Goal: Task Accomplishment & Management: Use online tool/utility

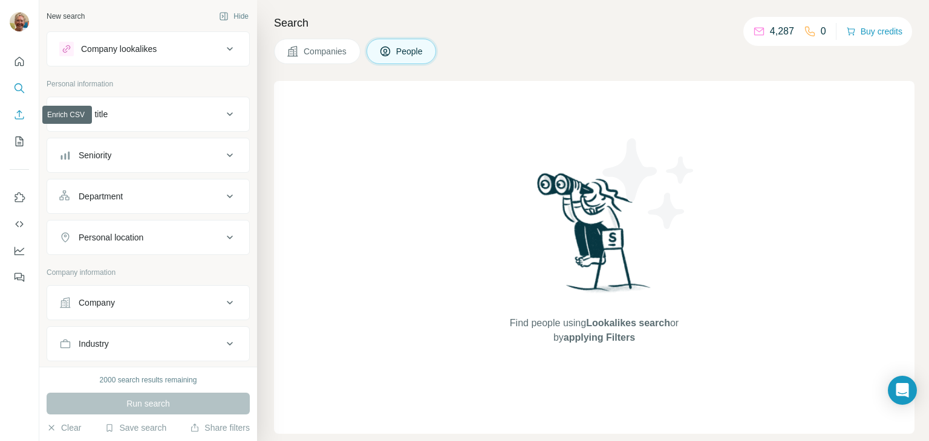
click at [19, 114] on icon "Enrich CSV" at bounding box center [19, 115] width 12 height 12
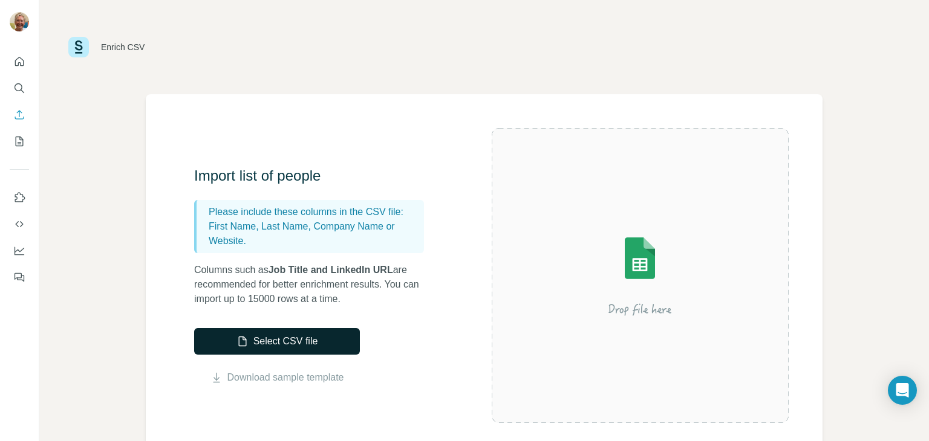
click at [273, 337] on button "Select CSV file" at bounding box center [277, 341] width 166 height 27
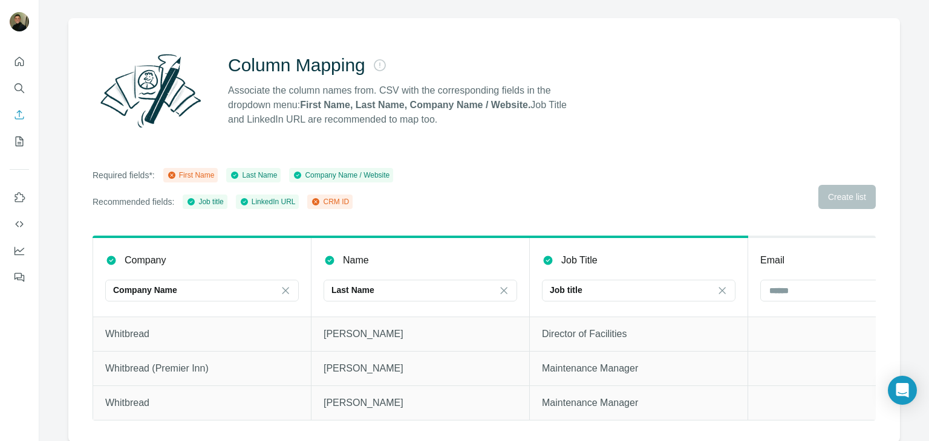
scroll to position [86, 0]
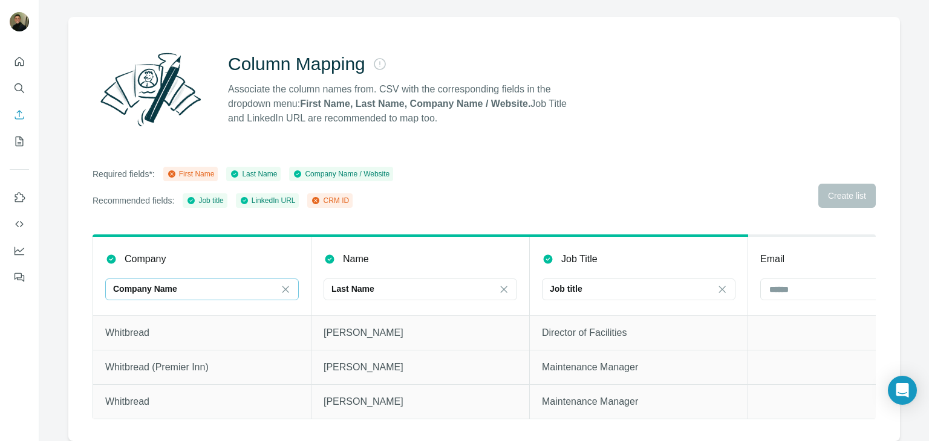
click at [197, 283] on div "Company Name" at bounding box center [194, 289] width 163 height 12
click at [232, 235] on table "Company Company Name Name Last Name Job Title Job title Email Phone LinkedIn UL…" at bounding box center [748, 327] width 1310 height 185
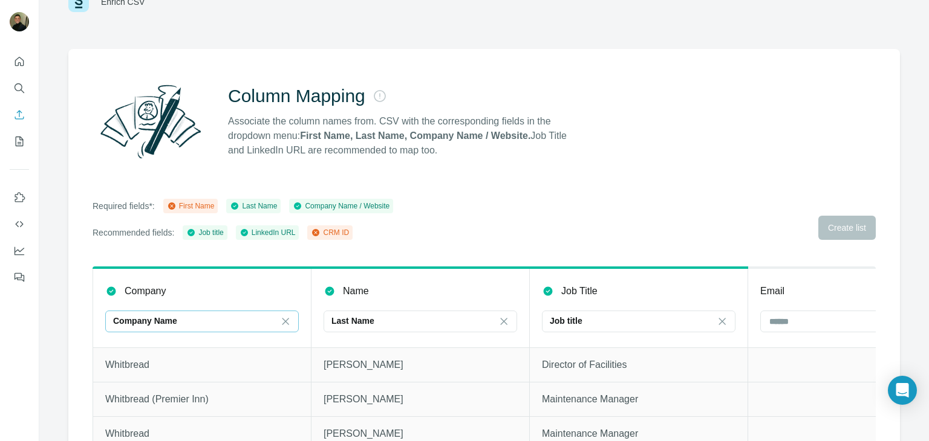
scroll to position [86, 0]
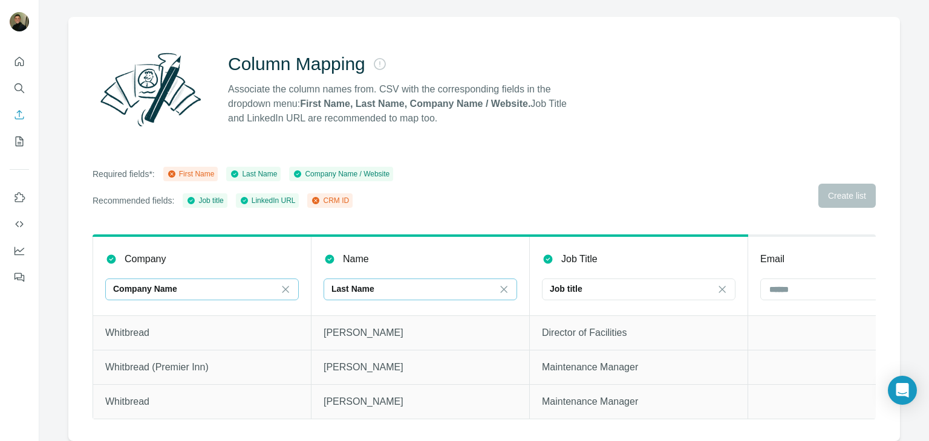
click at [381, 283] on div "Last Name" at bounding box center [412, 289] width 163 height 12
click at [564, 192] on div "Required fields*: First Name Last Name Company Name / Website Recommended field…" at bounding box center [484, 187] width 783 height 41
click at [827, 191] on div "Required fields*: First Name Last Name Company Name / Website Recommended field…" at bounding box center [484, 187] width 783 height 41
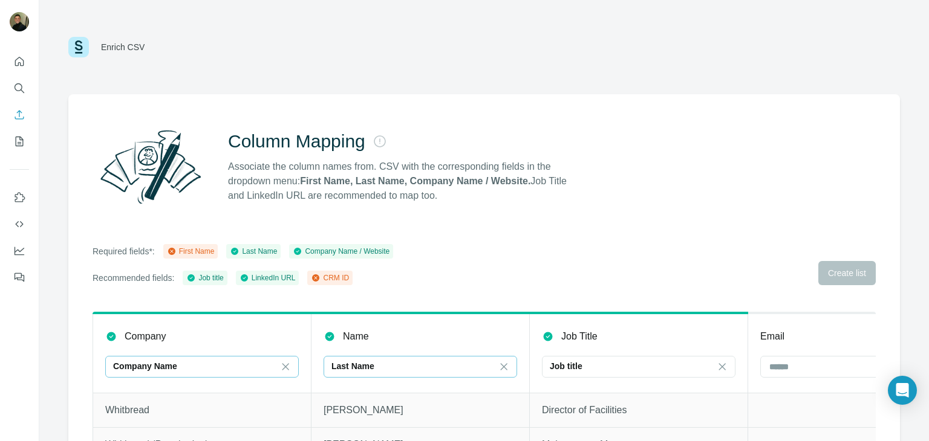
click at [109, 54] on div "Enrich CSV" at bounding box center [106, 47] width 76 height 21
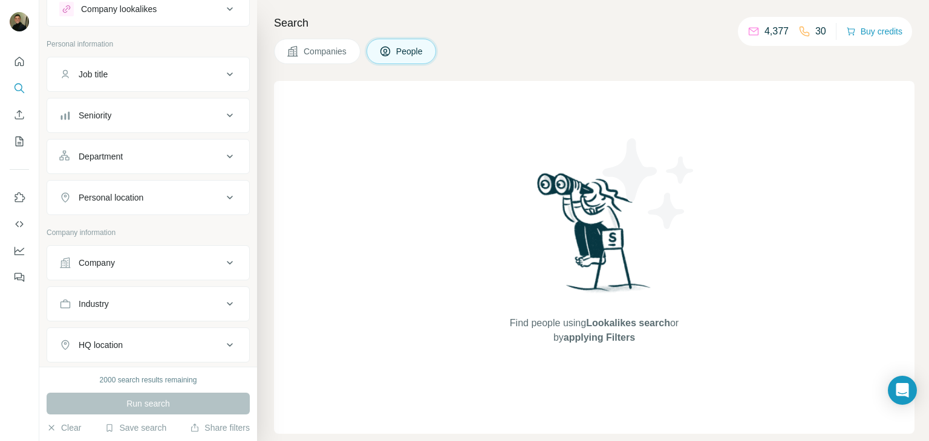
scroll to position [60, 0]
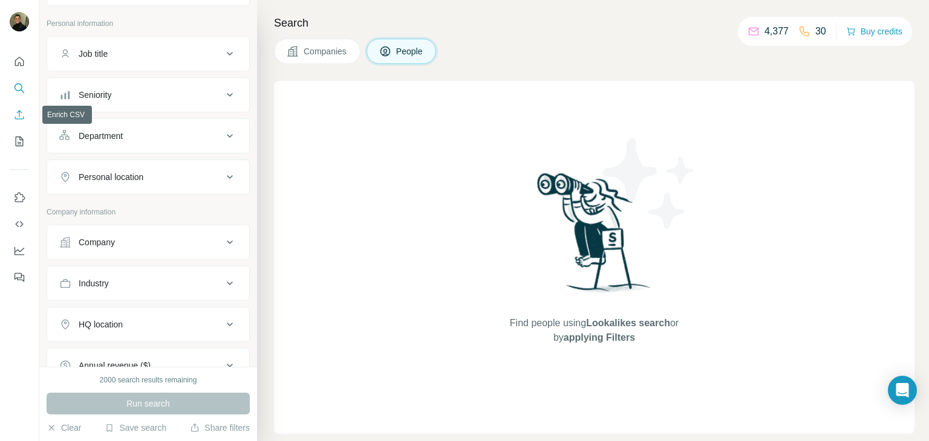
click at [20, 119] on icon "Enrich CSV" at bounding box center [19, 114] width 9 height 9
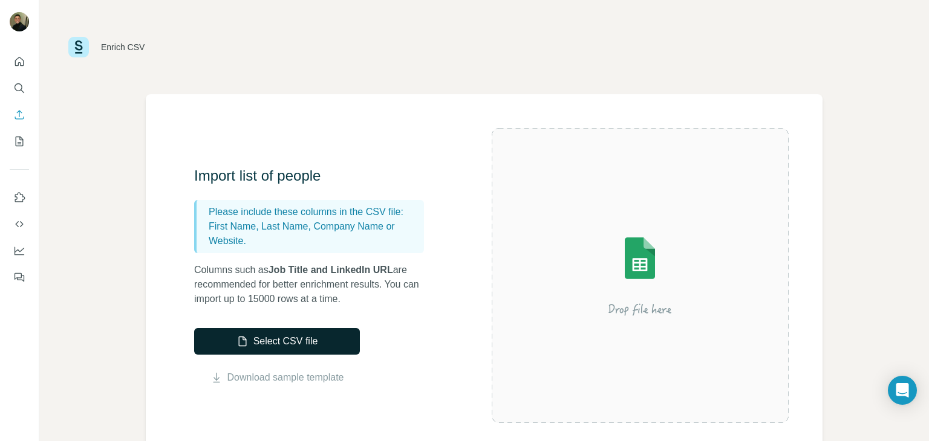
click at [317, 339] on button "Select CSV file" at bounding box center [277, 341] width 166 height 27
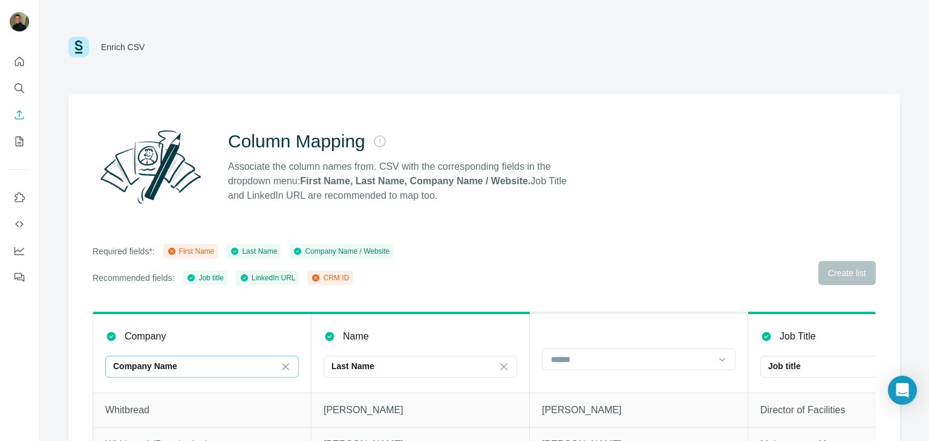
click at [247, 361] on div "Company Name" at bounding box center [194, 366] width 163 height 12
click at [542, 210] on div "Column Mapping Associate the column names from. CSV with the corresponding fiel…" at bounding box center [484, 166] width 783 height 87
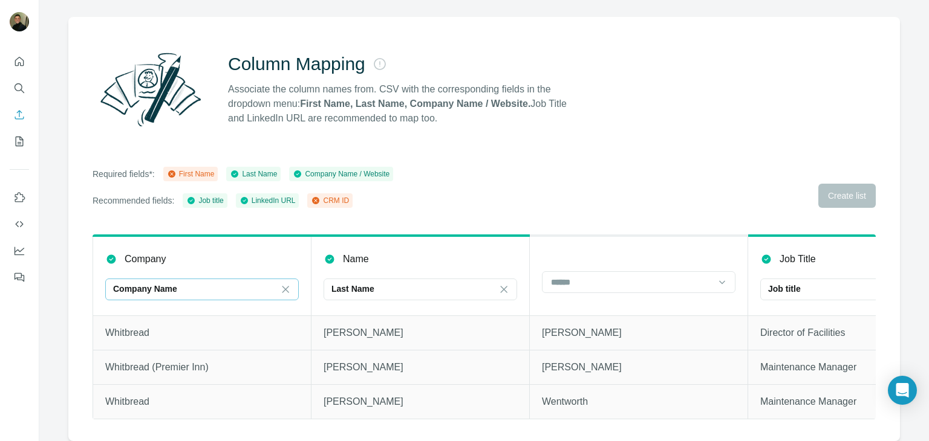
scroll to position [86, 0]
click at [189, 283] on div "Company Name" at bounding box center [194, 289] width 163 height 12
click at [174, 328] on p "Company website" at bounding box center [148, 329] width 67 height 12
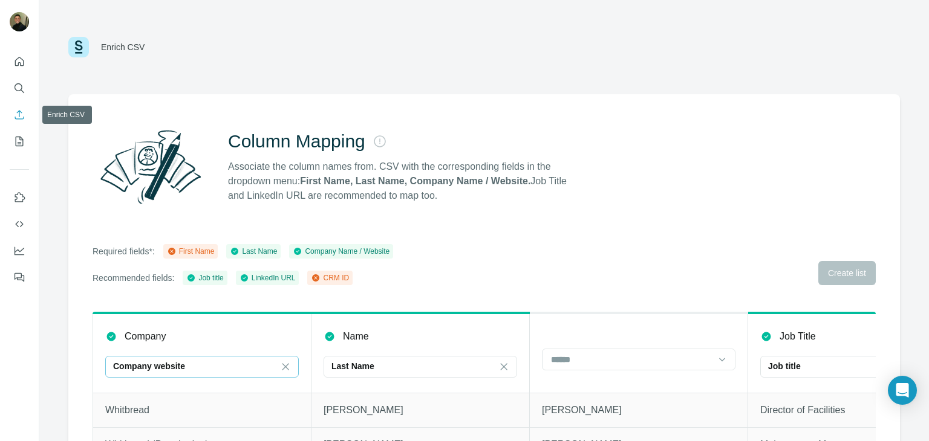
click at [18, 115] on icon "Enrich CSV" at bounding box center [19, 115] width 12 height 12
click at [24, 60] on icon "Quick start" at bounding box center [19, 62] width 12 height 12
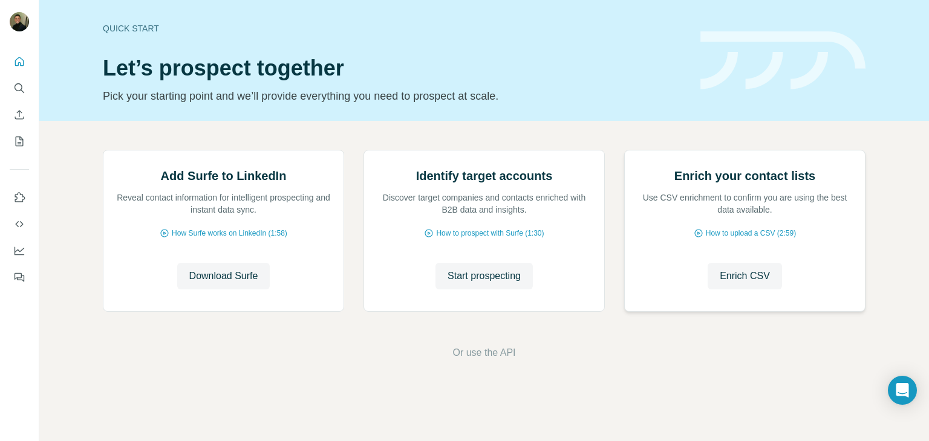
scroll to position [81, 0]
click at [752, 284] on span "Enrich CSV" at bounding box center [745, 276] width 50 height 15
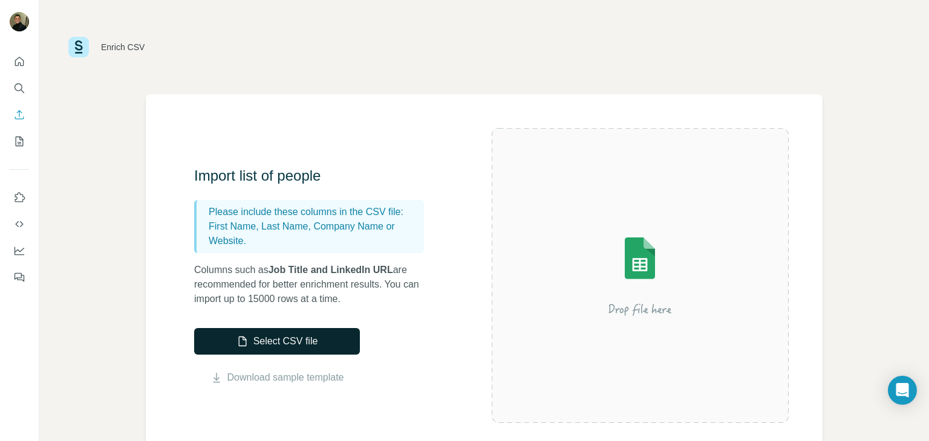
click at [310, 344] on button "Select CSV file" at bounding box center [277, 341] width 166 height 27
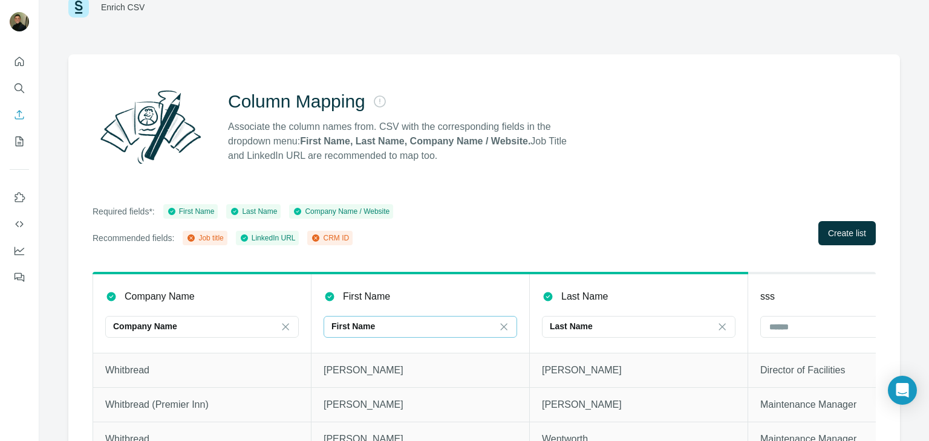
scroll to position [86, 0]
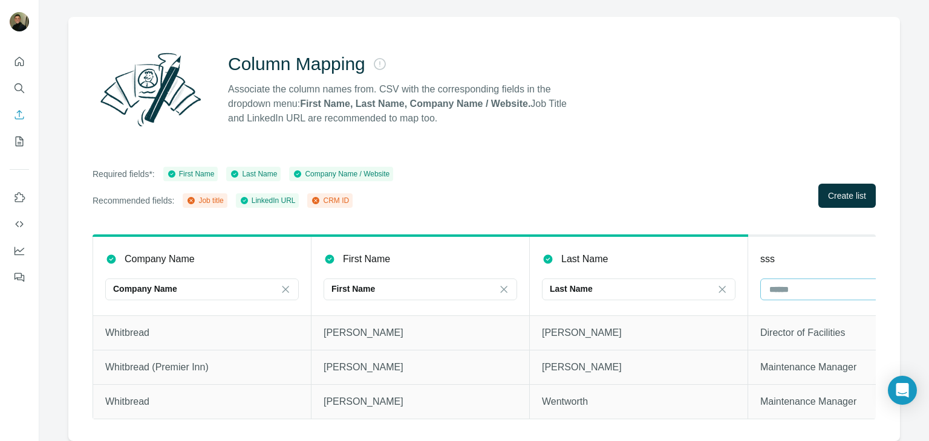
click at [787, 283] on input at bounding box center [849, 289] width 163 height 13
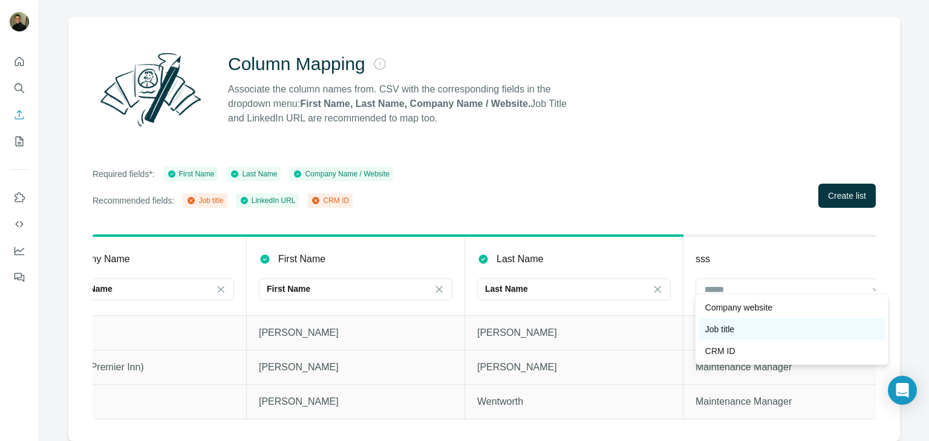
click at [740, 329] on div "Job title" at bounding box center [791, 329] width 173 height 12
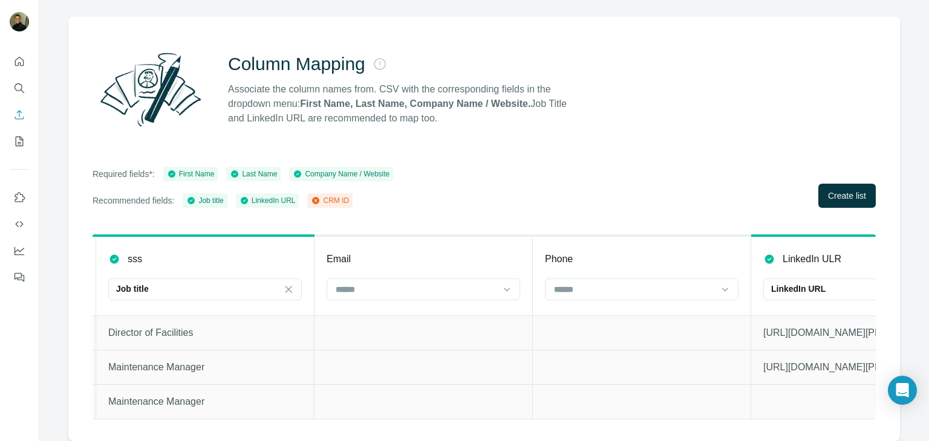
scroll to position [0, 649]
click at [452, 283] on input at bounding box center [418, 289] width 163 height 13
click at [488, 172] on div "Required fields*: First Name Last Name Company Name / Website Recommended field…" at bounding box center [484, 187] width 783 height 41
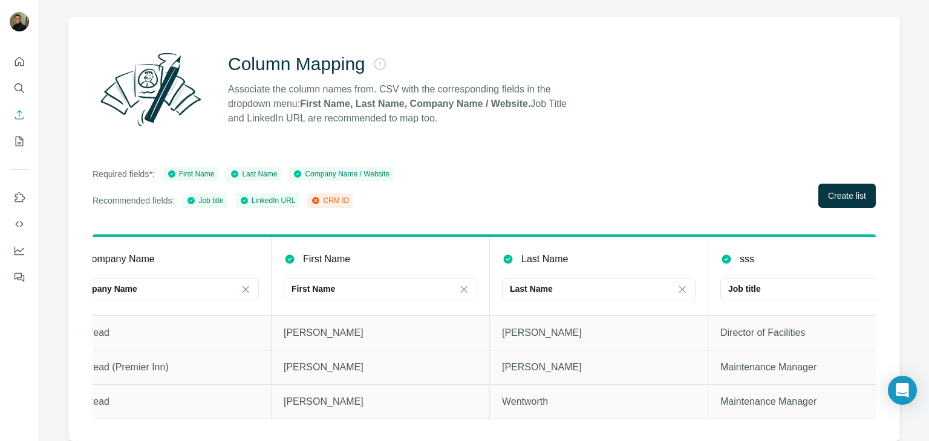
scroll to position [0, 0]
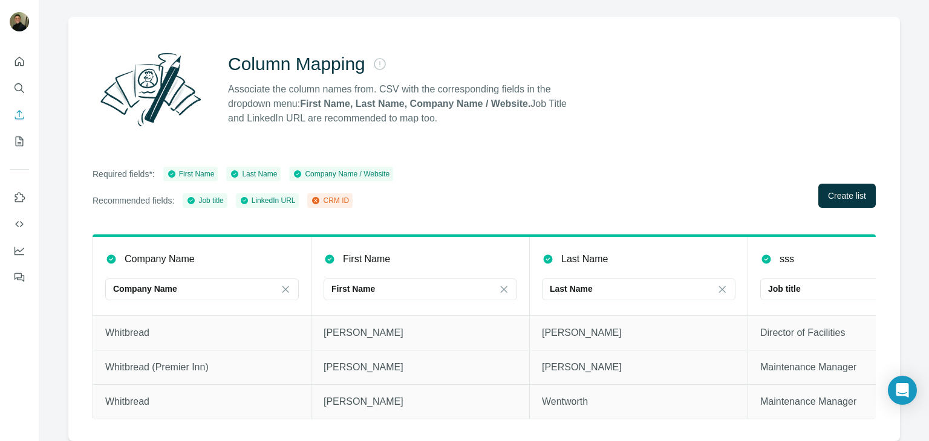
click at [496, 177] on div "Required fields*: First Name Last Name Company Name / Website Recommended field…" at bounding box center [484, 187] width 783 height 41
click at [851, 190] on span "Create list" at bounding box center [847, 196] width 38 height 12
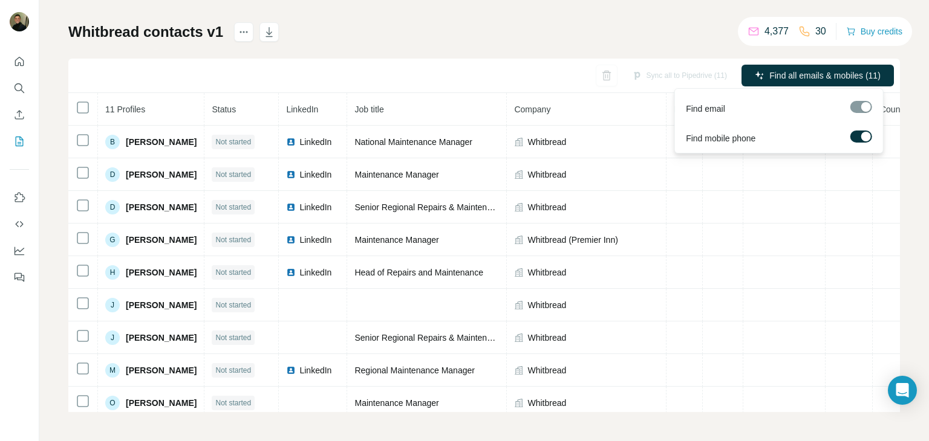
click at [863, 111] on div at bounding box center [861, 107] width 22 height 12
click at [808, 76] on span "Find all emails & mobiles (11)" at bounding box center [824, 76] width 111 height 12
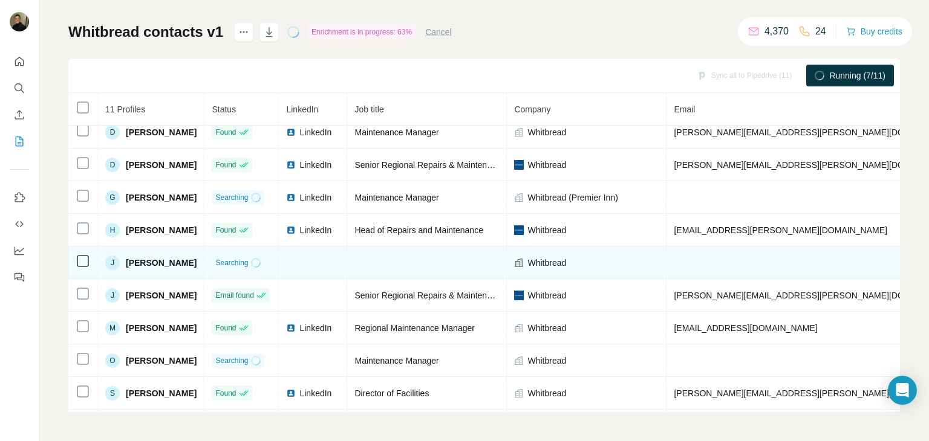
scroll to position [82, 0]
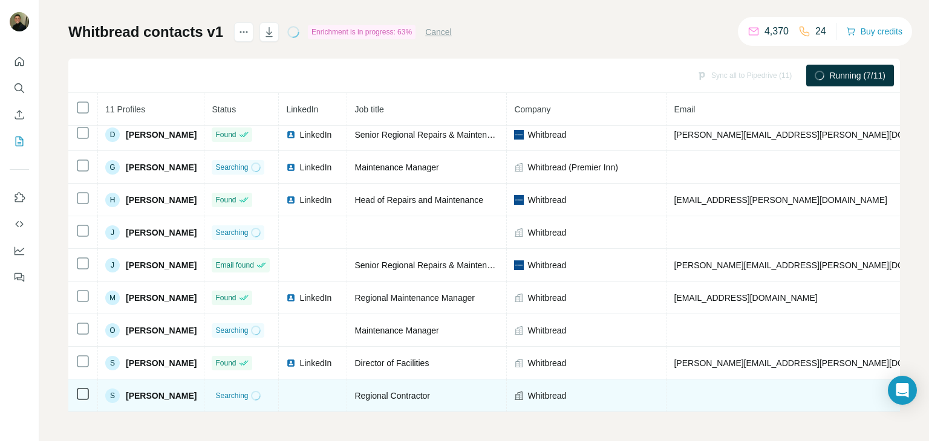
drag, startPoint x: 642, startPoint y: 414, endPoint x: 634, endPoint y: 404, distance: 12.5
click at [638, 410] on div "My lists / Whitbread contacts v1 4,370 24 Buy credits Whitbread contacts v1 Enr…" at bounding box center [483, 220] width 889 height 441
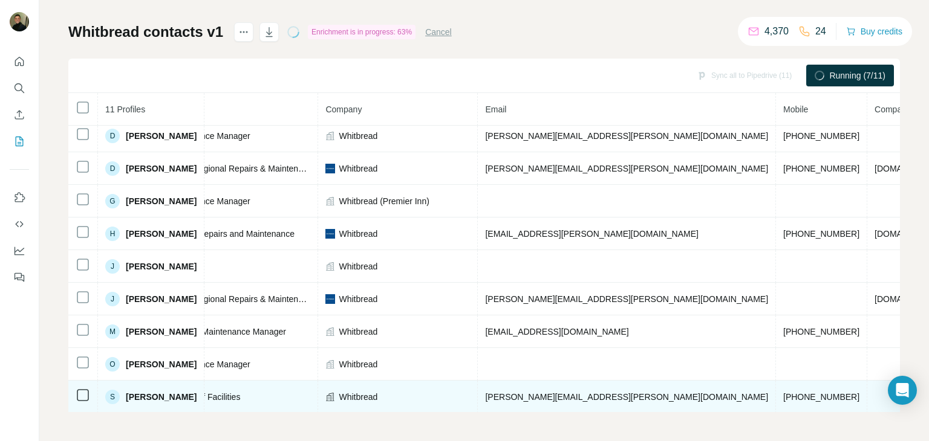
scroll to position [0, 189]
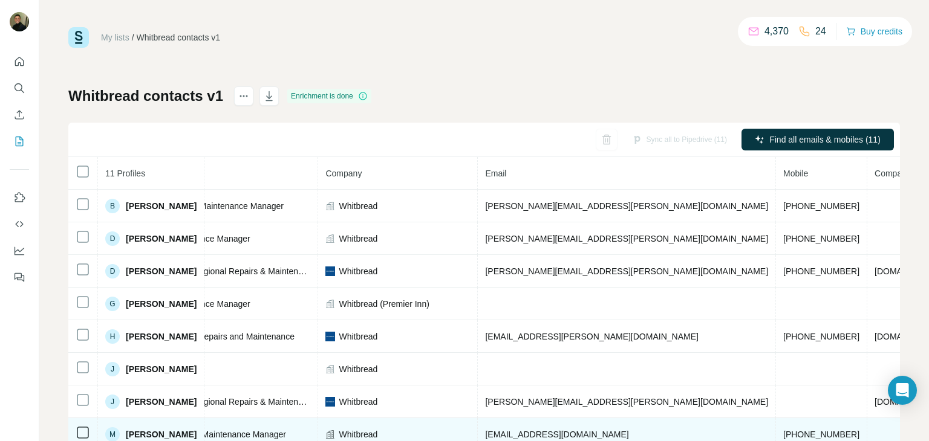
scroll to position [0, 0]
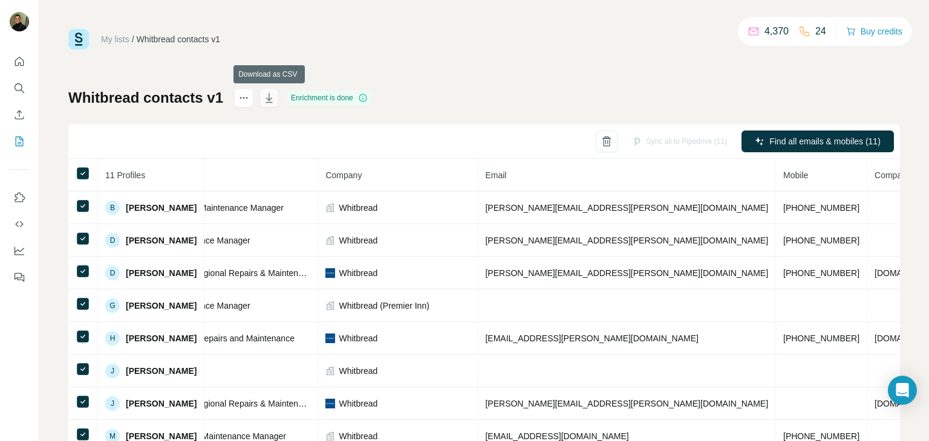
click at [273, 97] on icon "button" at bounding box center [269, 98] width 12 height 12
click at [345, 103] on div "Enrichment is done" at bounding box center [329, 98] width 84 height 15
click at [19, 137] on icon "My lists" at bounding box center [21, 141] width 6 height 8
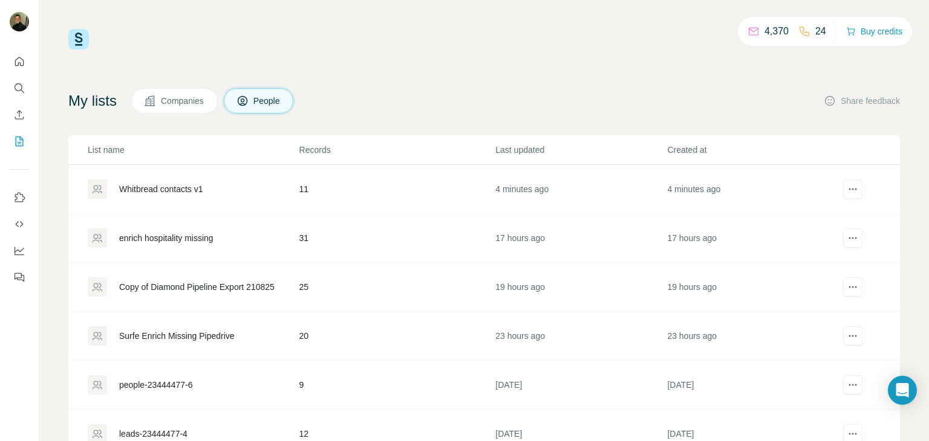
click at [175, 187] on div "Whitbread contacts v1" at bounding box center [161, 189] width 84 height 12
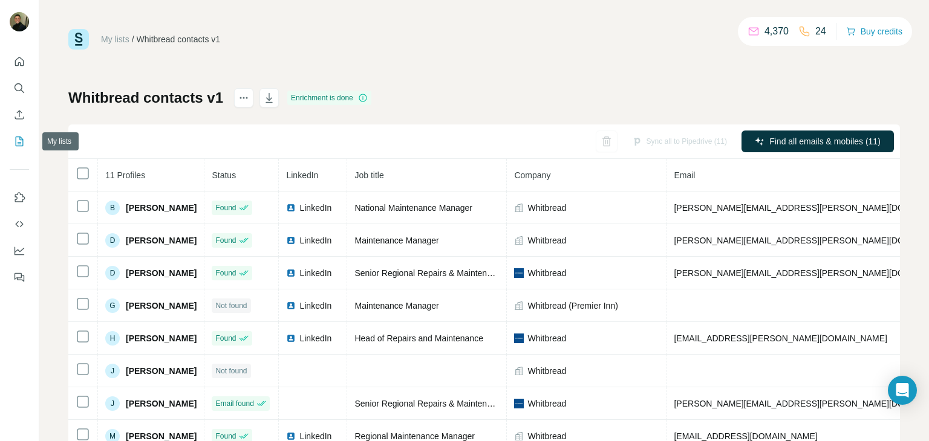
click at [18, 140] on icon "My lists" at bounding box center [19, 141] width 12 height 12
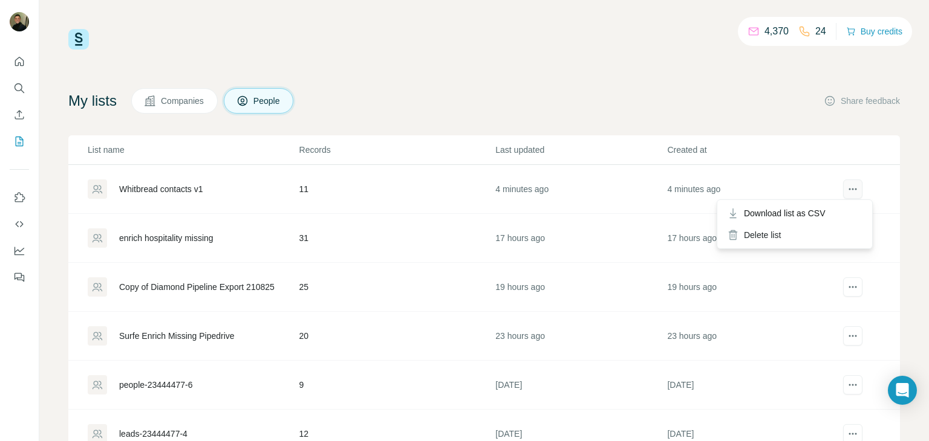
click at [846, 189] on icon "actions" at bounding box center [852, 189] width 12 height 12
click at [817, 211] on span "Download list as CSV" at bounding box center [785, 213] width 82 height 12
